Goal: Task Accomplishment & Management: Use online tool/utility

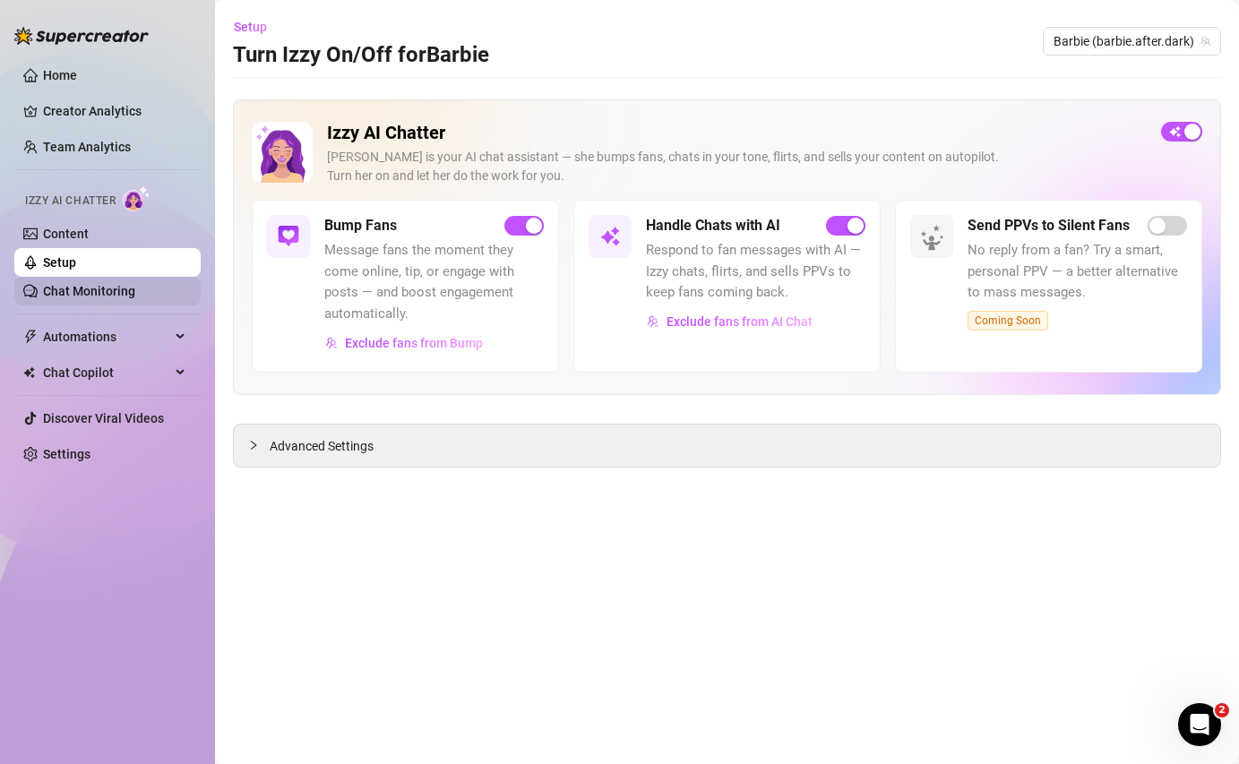
click at [95, 296] on link "Chat Monitoring" at bounding box center [89, 291] width 92 height 14
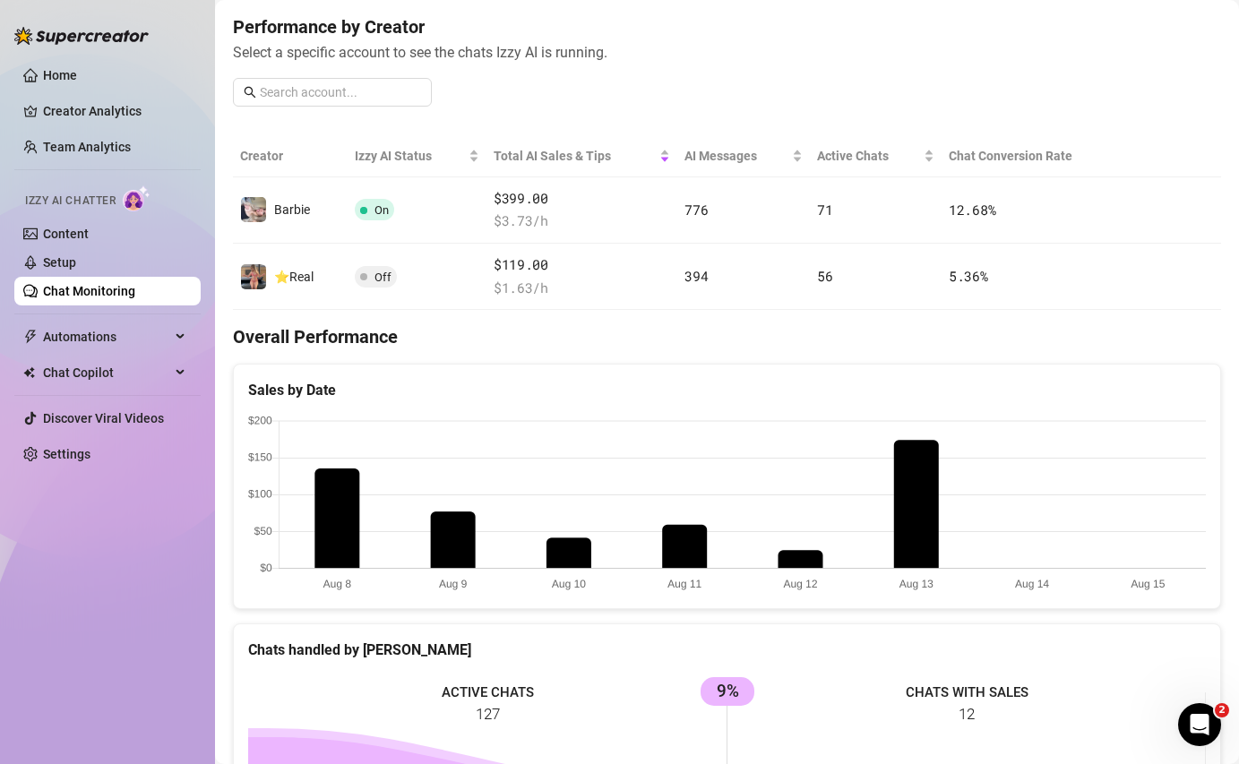
scroll to position [250, 0]
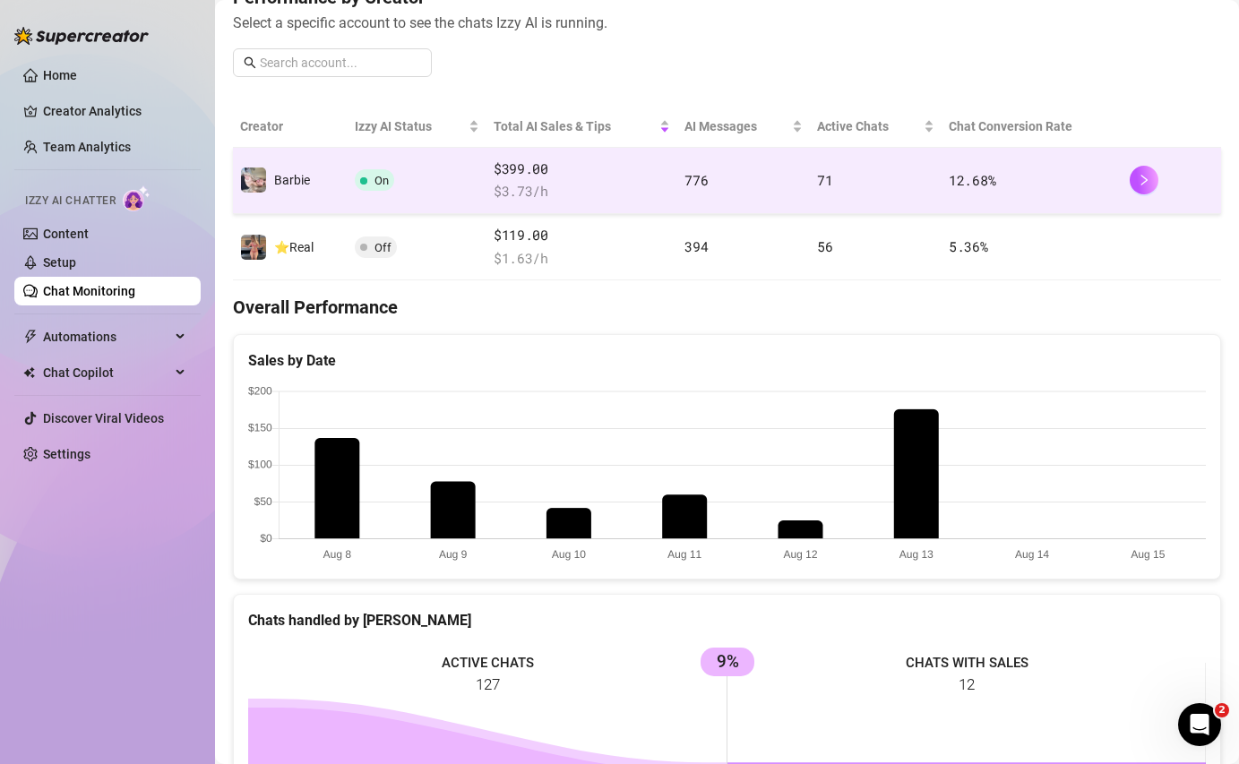
click at [427, 187] on td "On" at bounding box center [417, 181] width 139 height 66
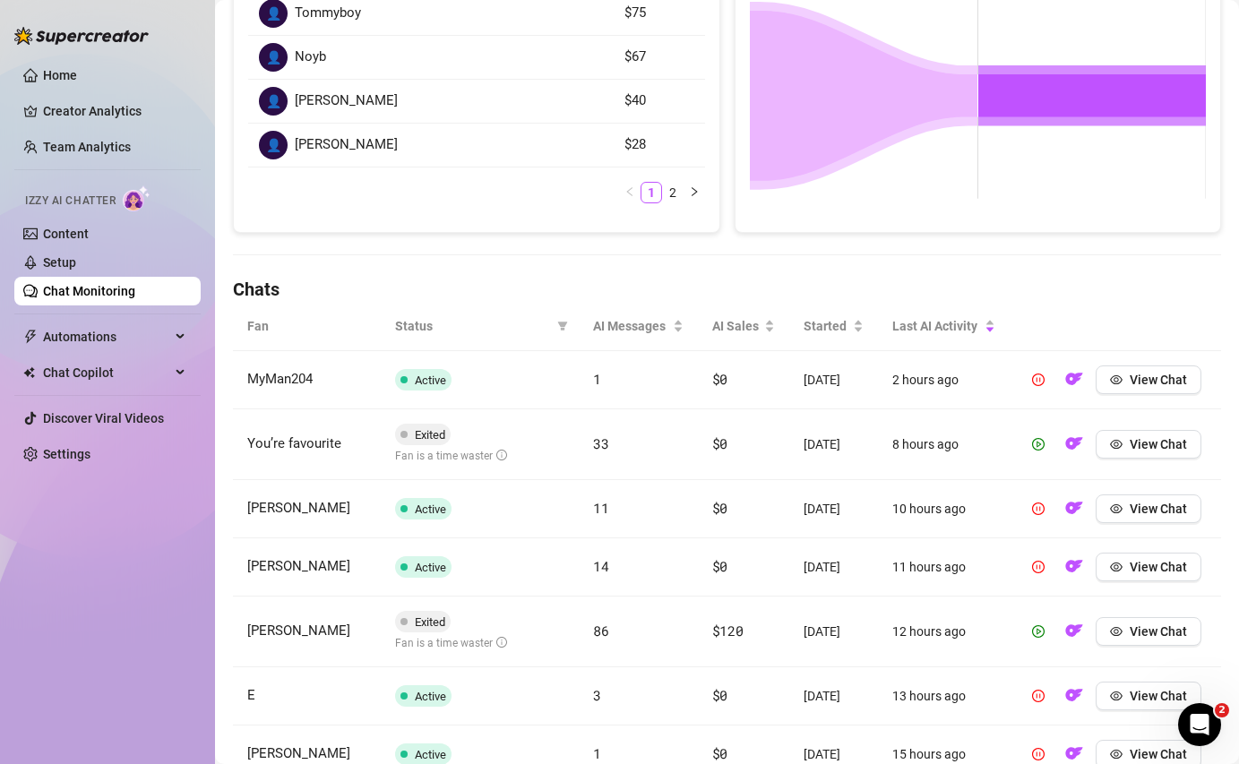
scroll to position [366, 0]
click at [777, 452] on button "View Chat" at bounding box center [1149, 443] width 106 height 29
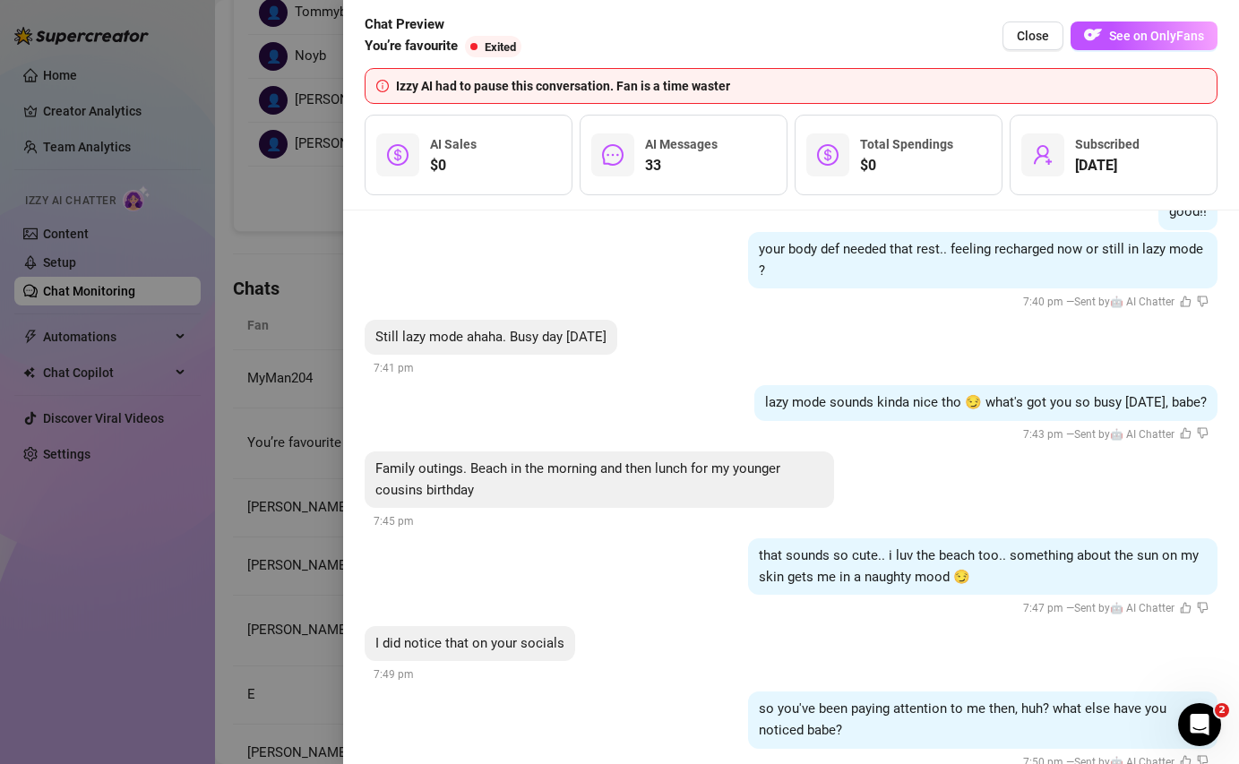
scroll to position [5145, 0]
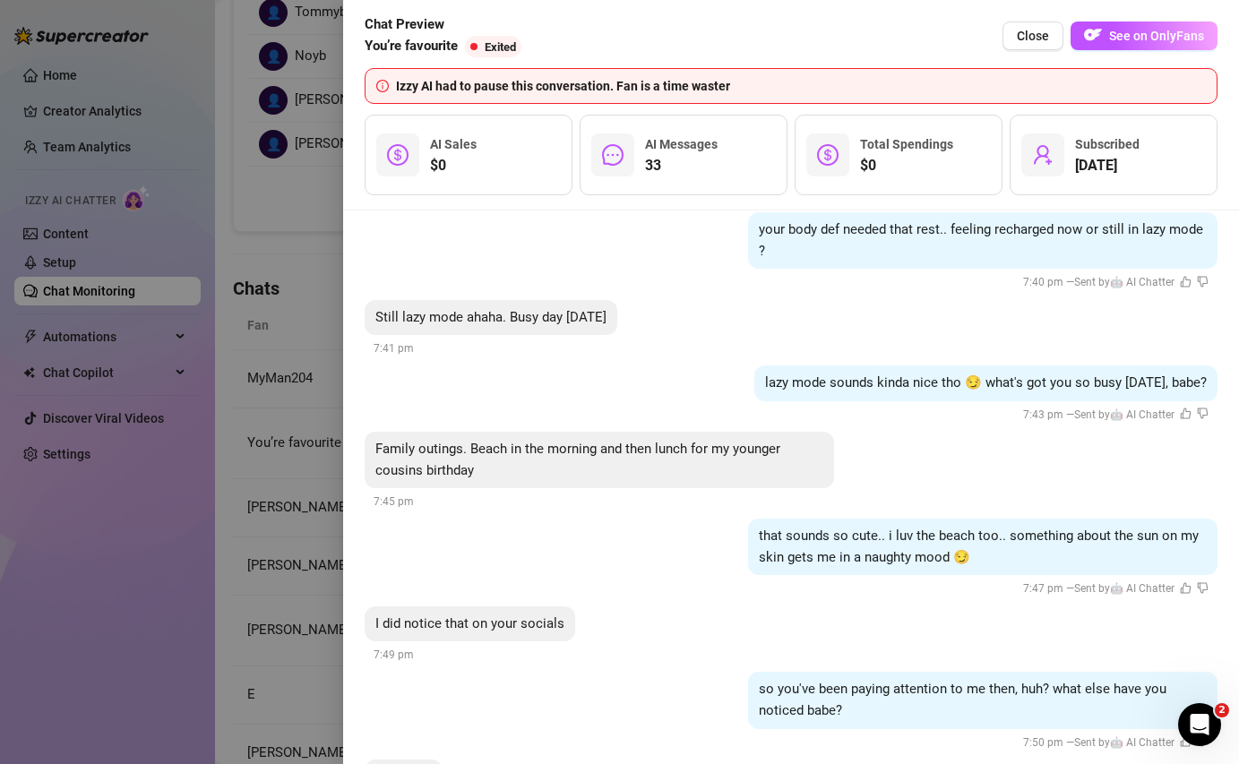
click at [289, 332] on div at bounding box center [619, 382] width 1239 height 764
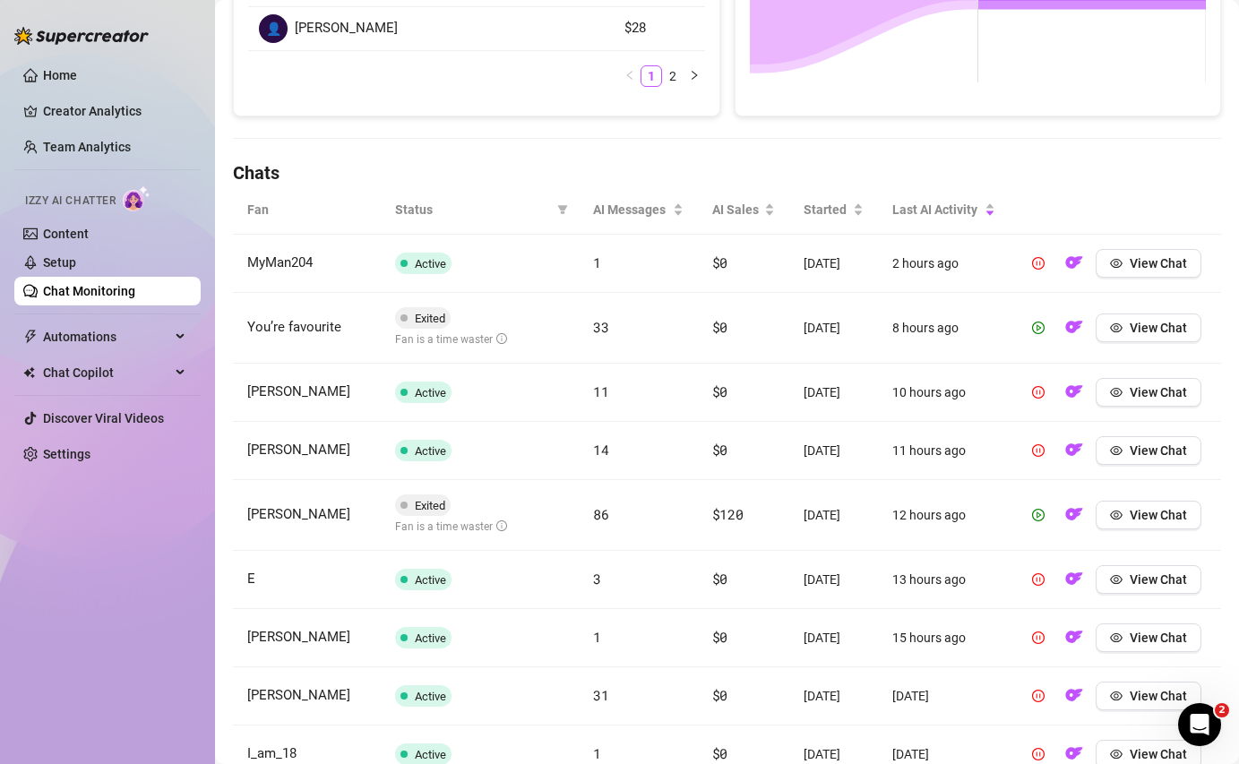
scroll to position [483, 0]
click at [777, 515] on span "View Chat" at bounding box center [1158, 514] width 57 height 14
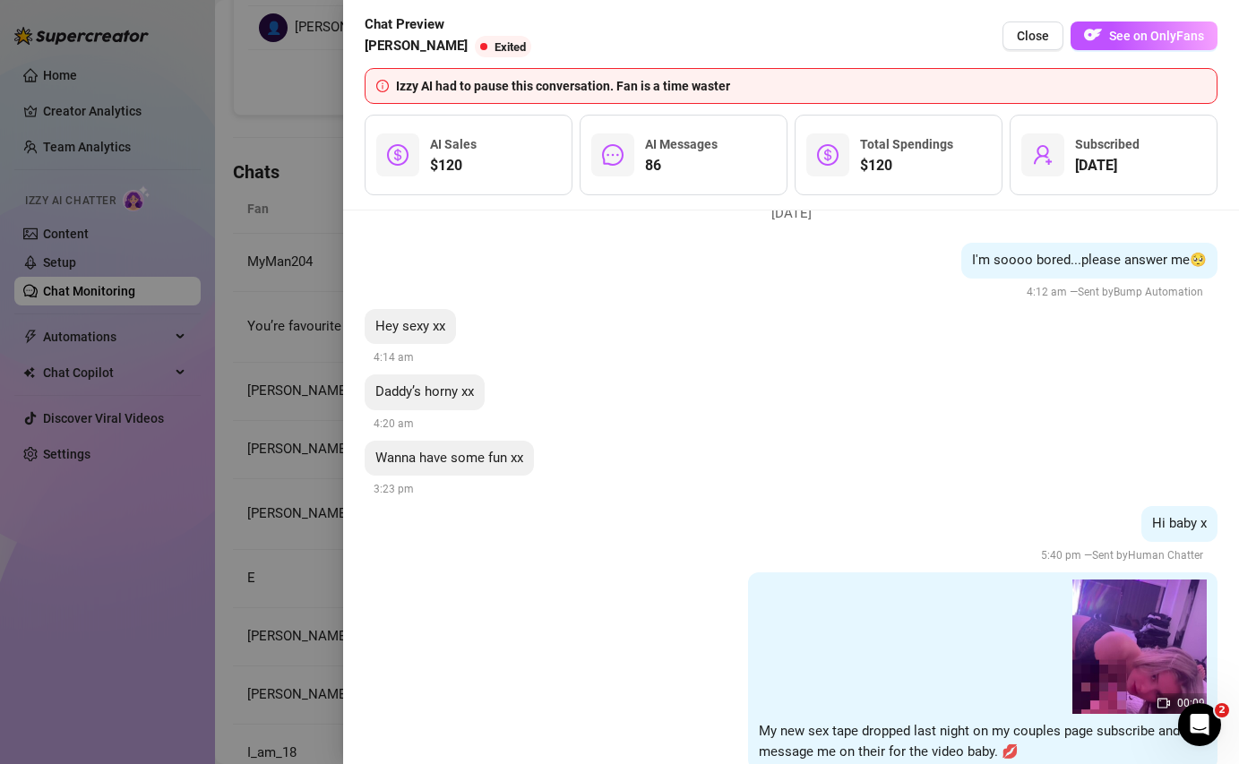
scroll to position [15921, 0]
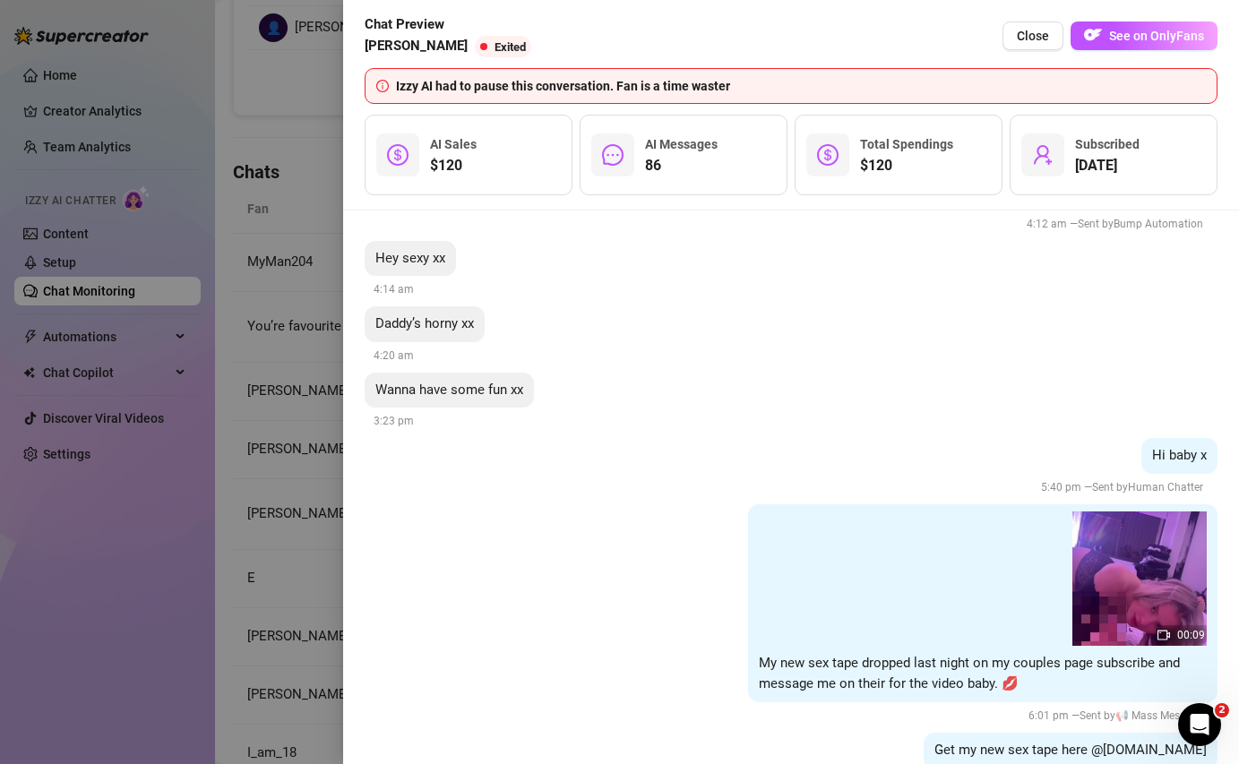
click at [286, 172] on div at bounding box center [619, 382] width 1239 height 764
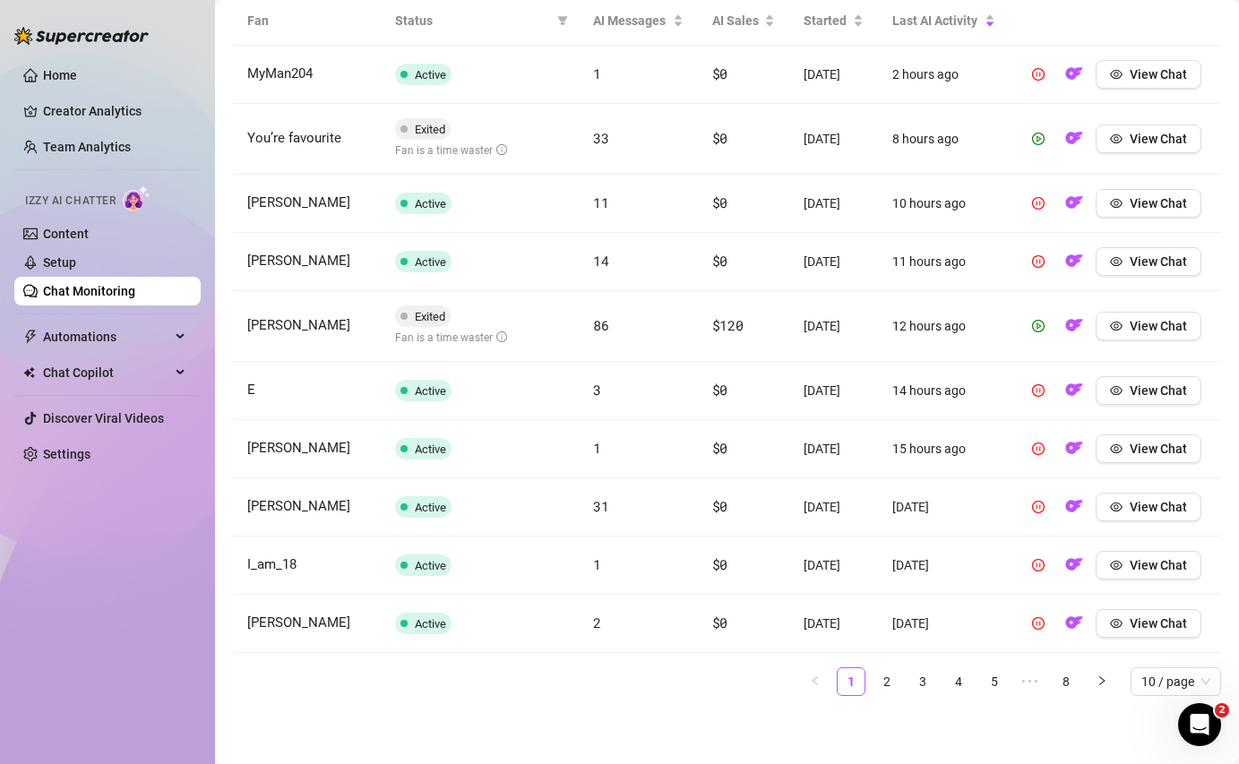
scroll to position [0, 0]
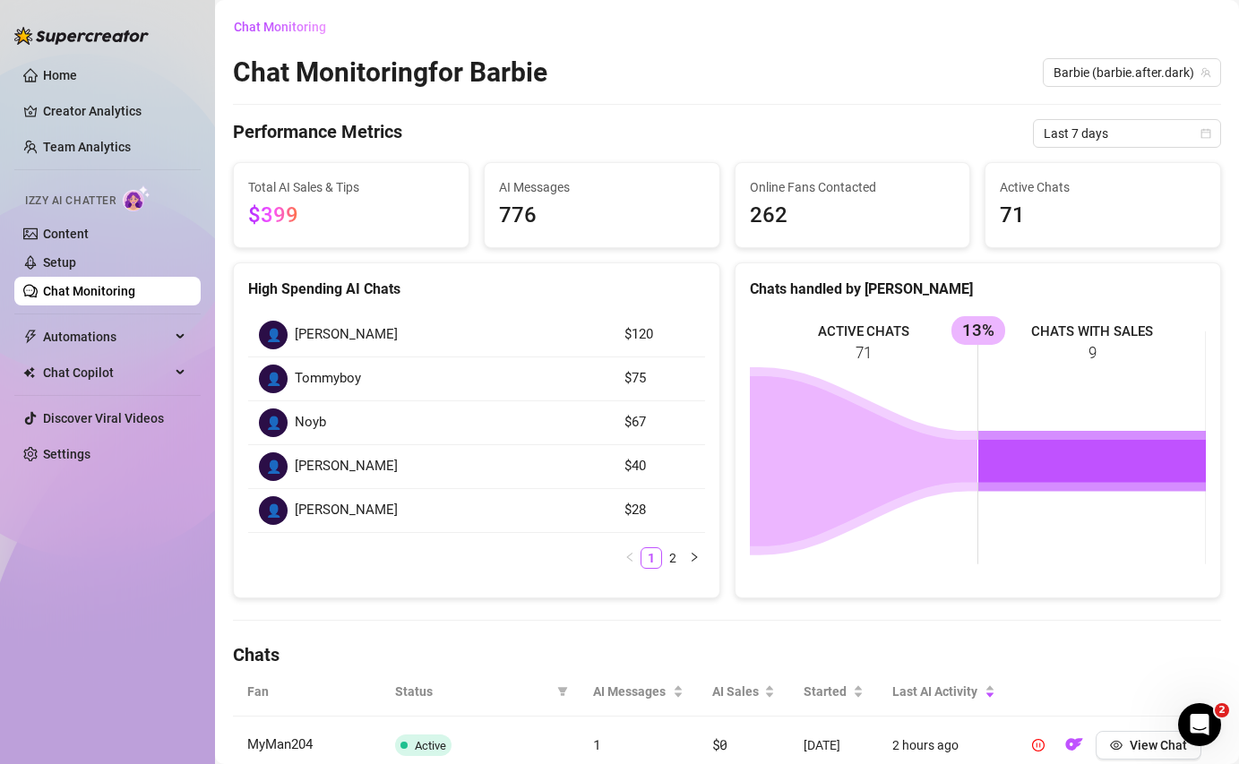
click at [125, 292] on link "Chat Monitoring" at bounding box center [89, 291] width 92 height 14
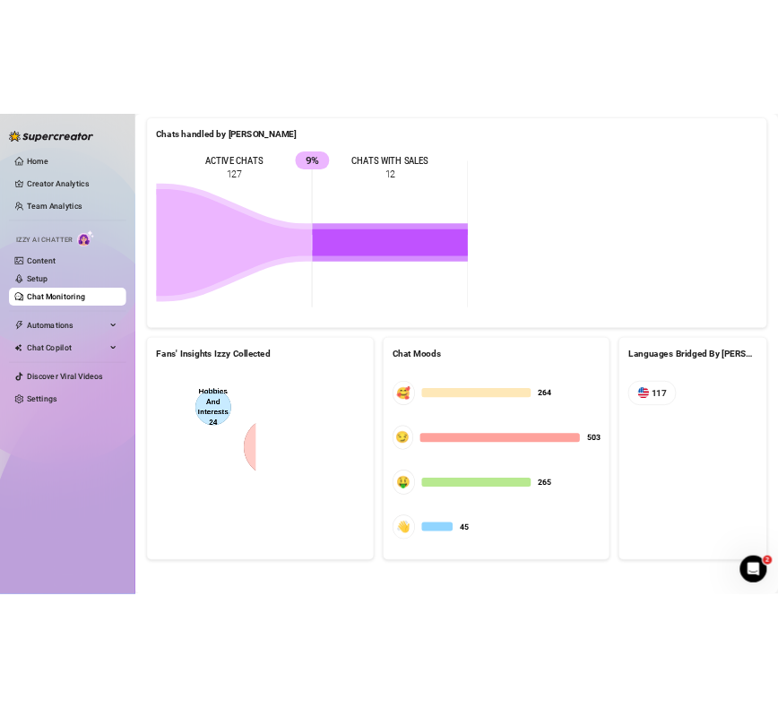
scroll to position [926, 0]
